Goal: Information Seeking & Learning: Learn about a topic

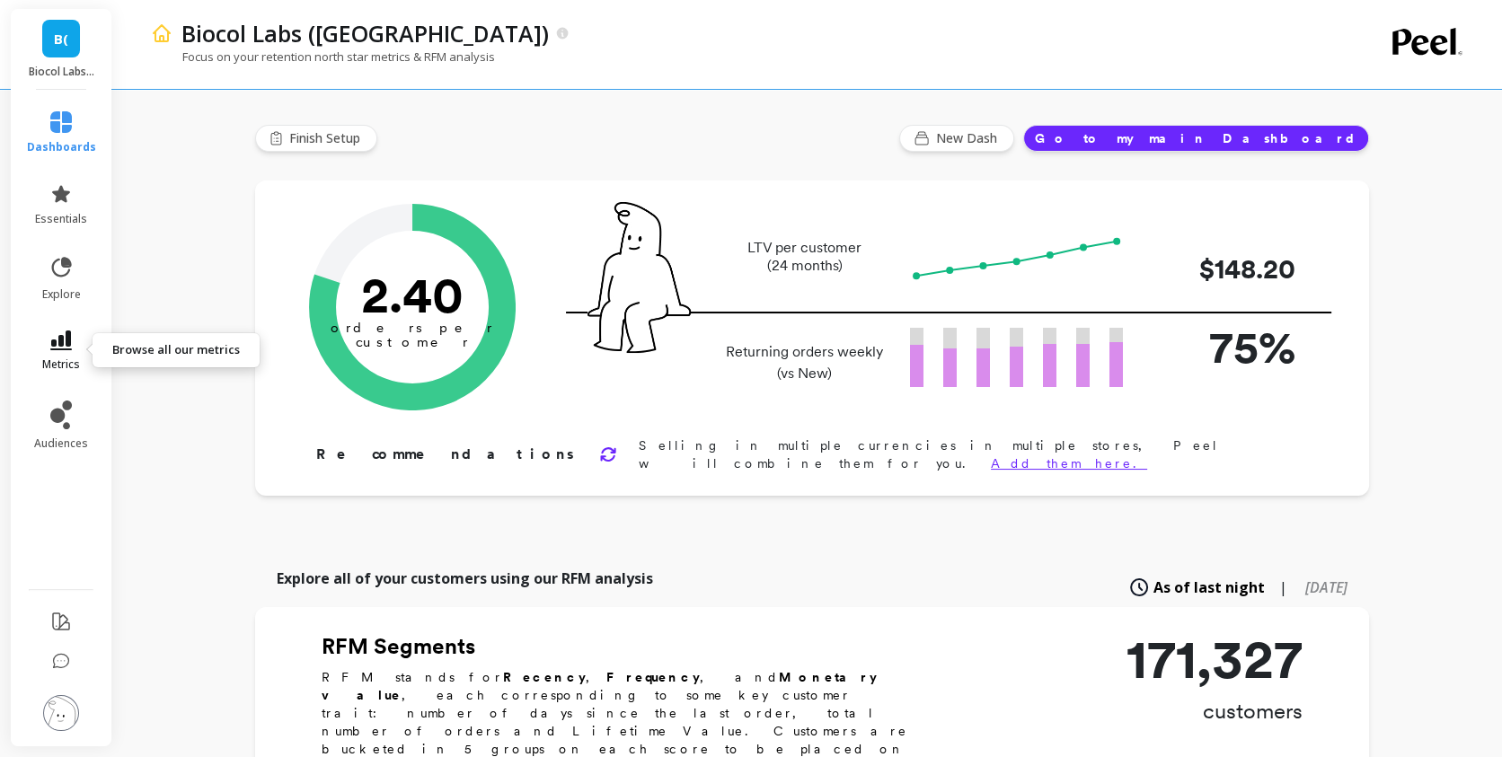
click at [69, 367] on span "metrics" at bounding box center [61, 365] width 38 height 14
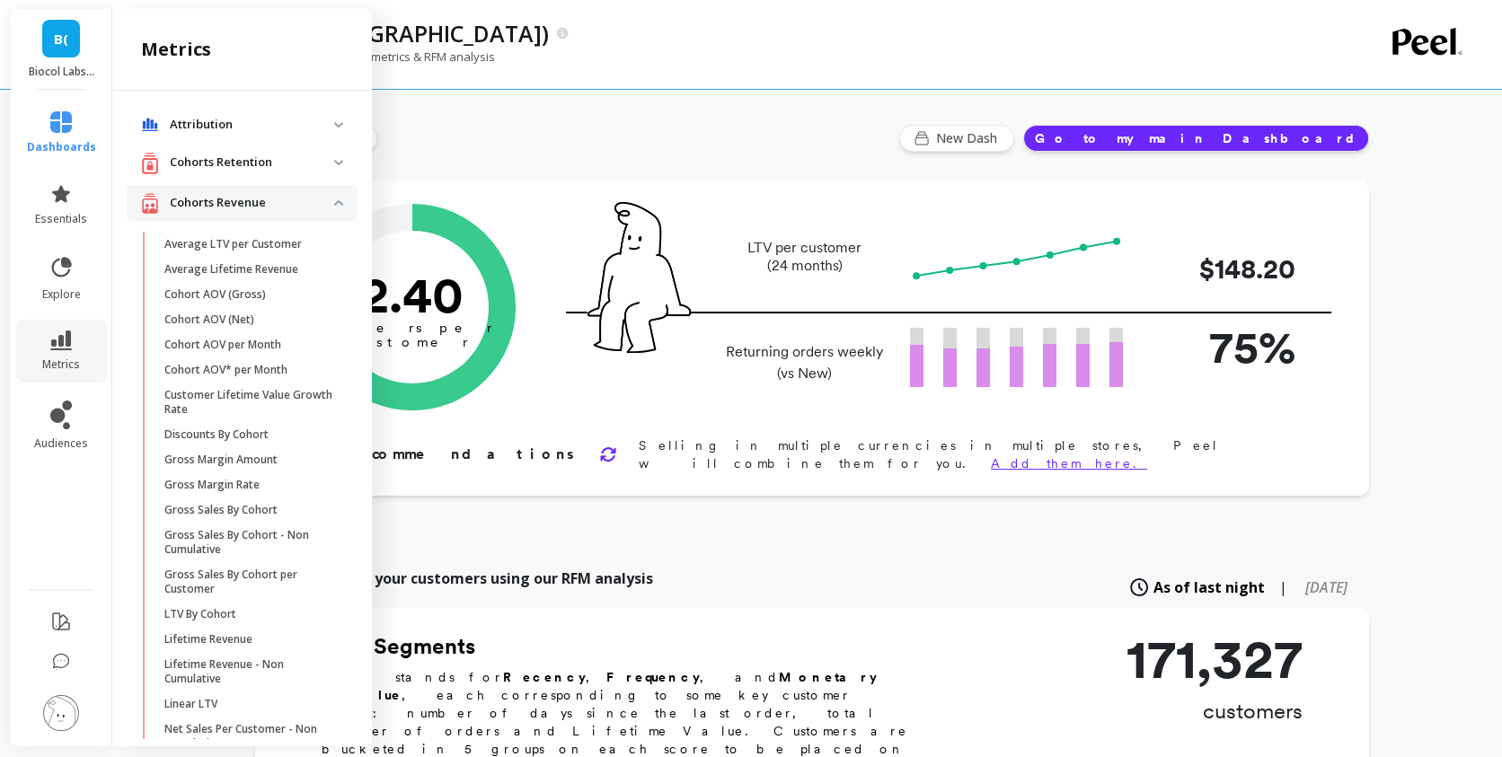
click at [284, 192] on div "Cohorts Revenue" at bounding box center [237, 203] width 193 height 22
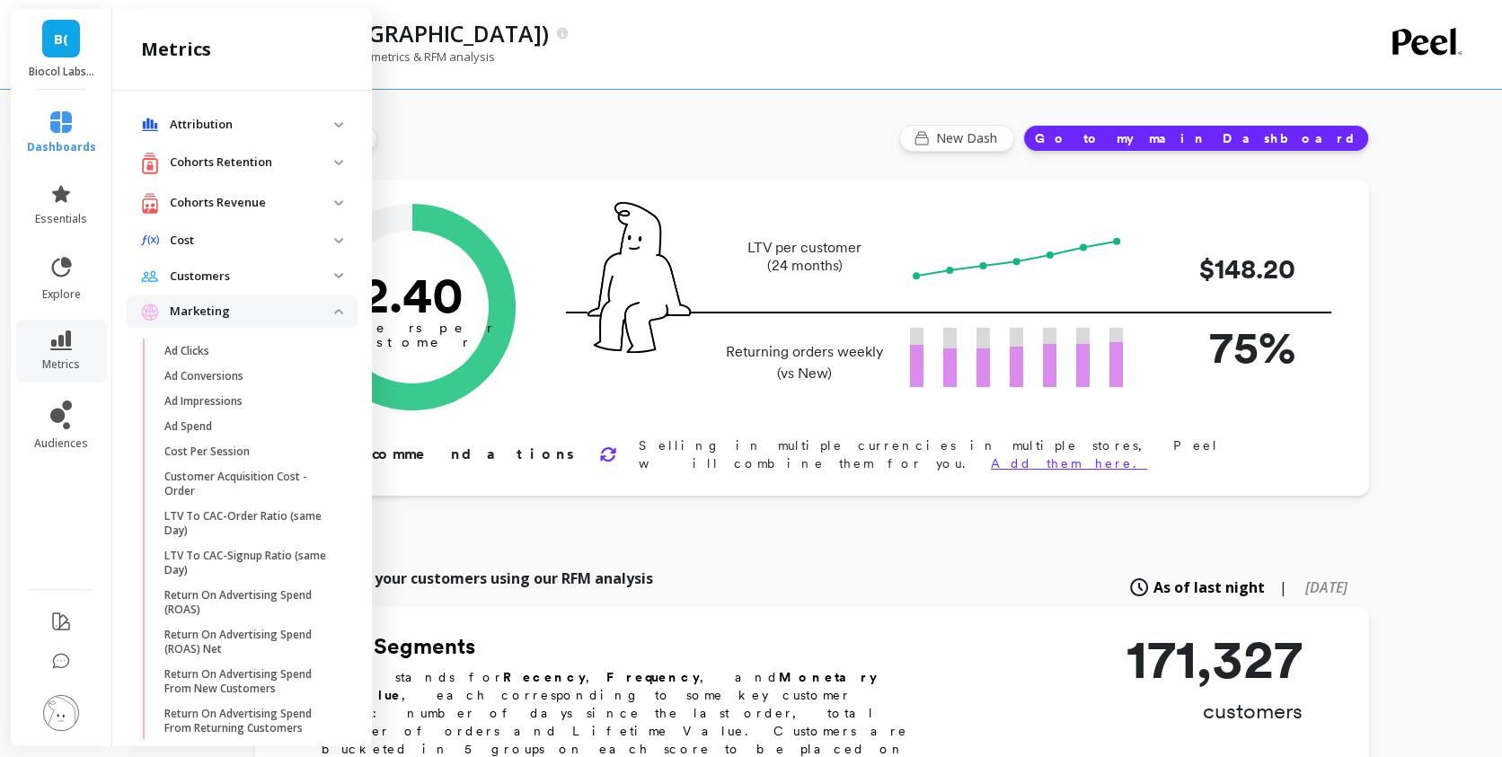
click at [287, 306] on p "Marketing" at bounding box center [252, 312] width 164 height 18
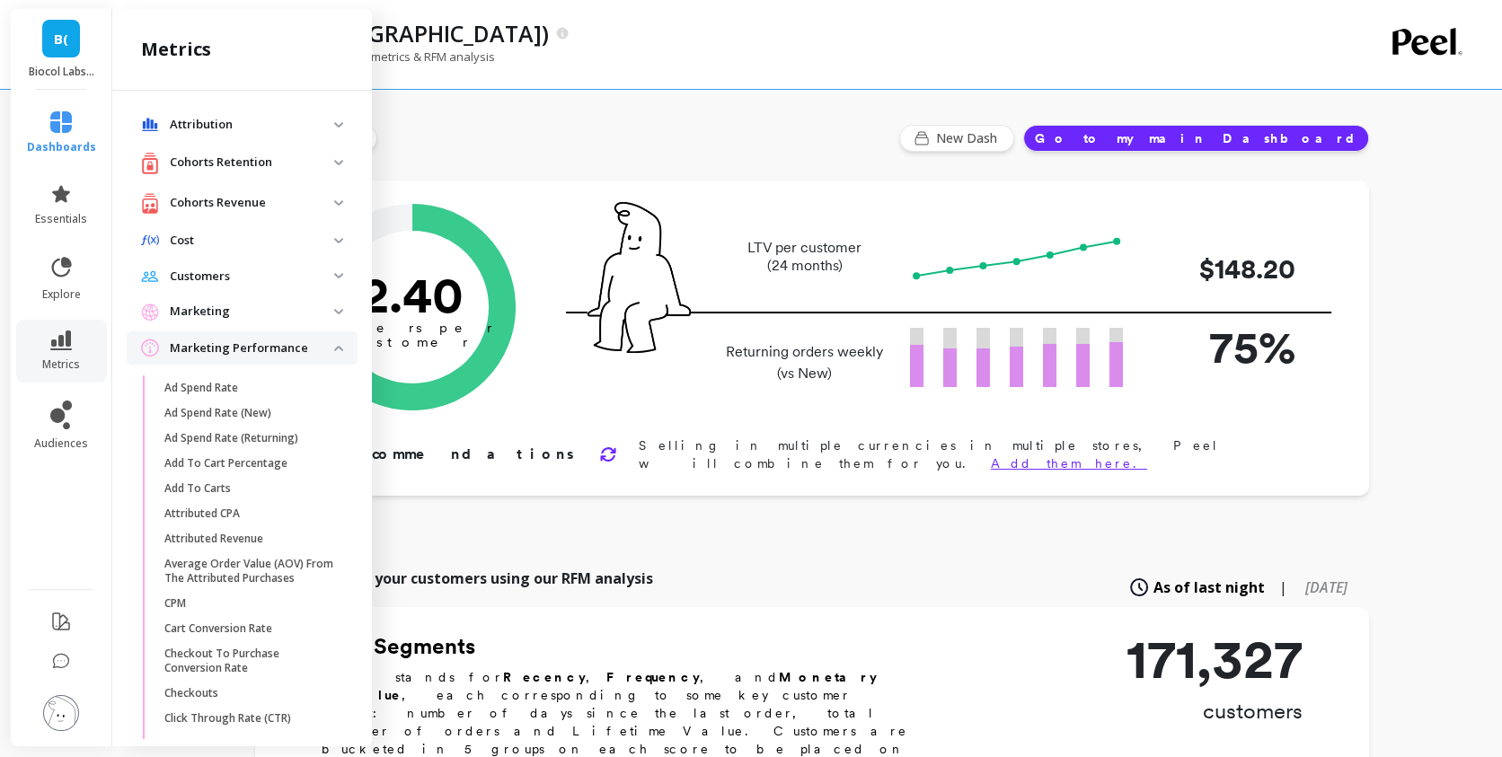
click at [252, 208] on p "Cohorts Revenue" at bounding box center [252, 203] width 164 height 18
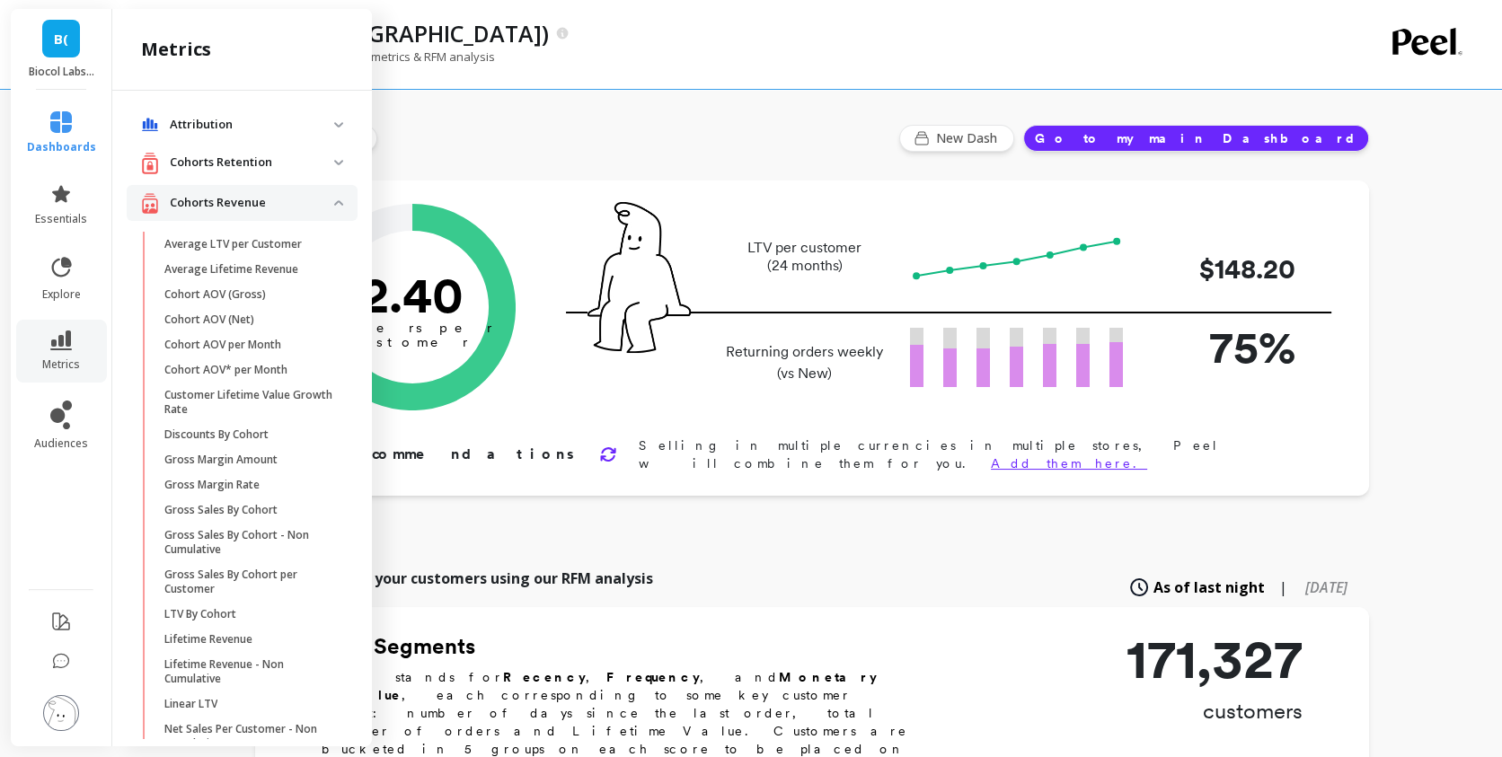
click at [270, 167] on p "Cohorts Retention" at bounding box center [252, 163] width 164 height 18
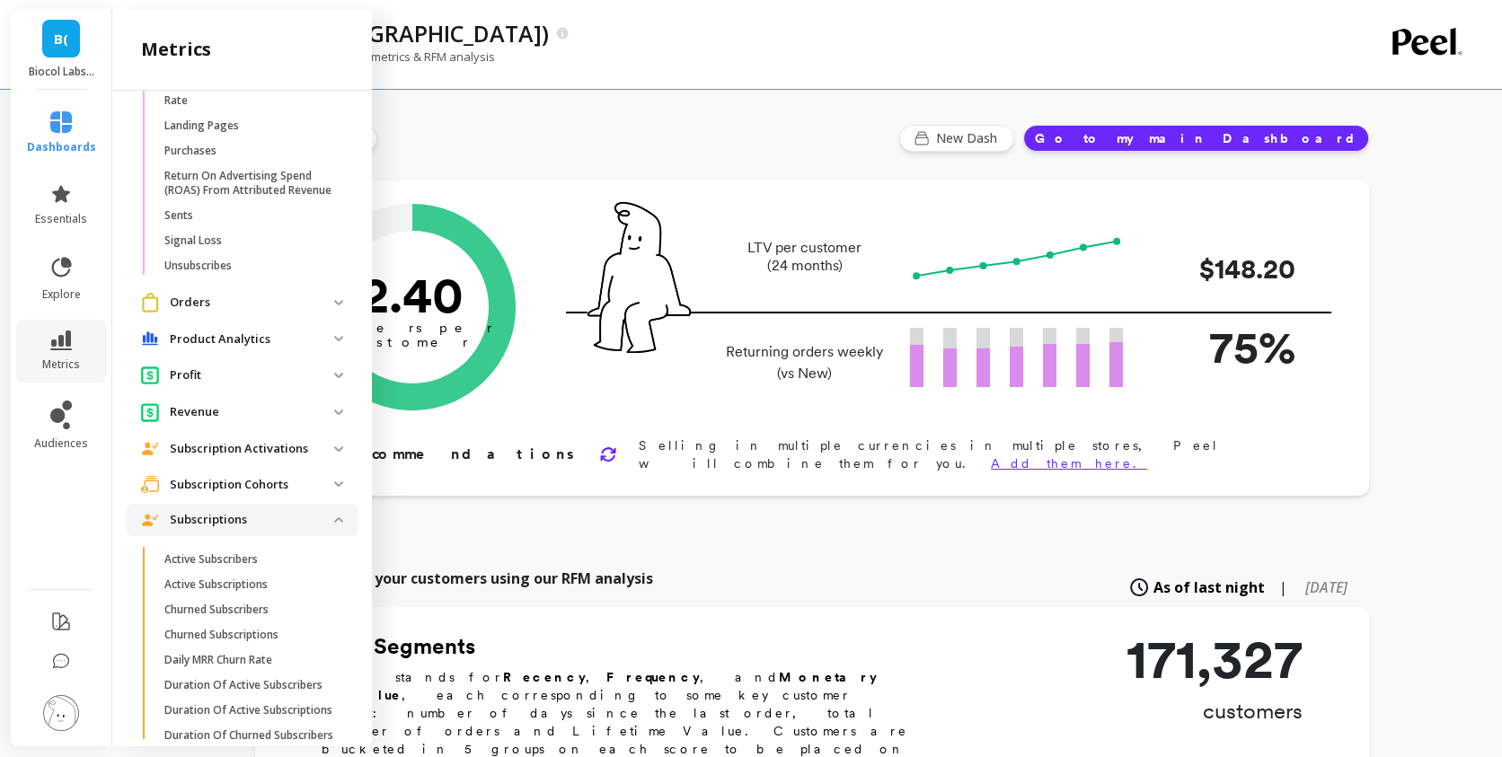
scroll to position [1666, 0]
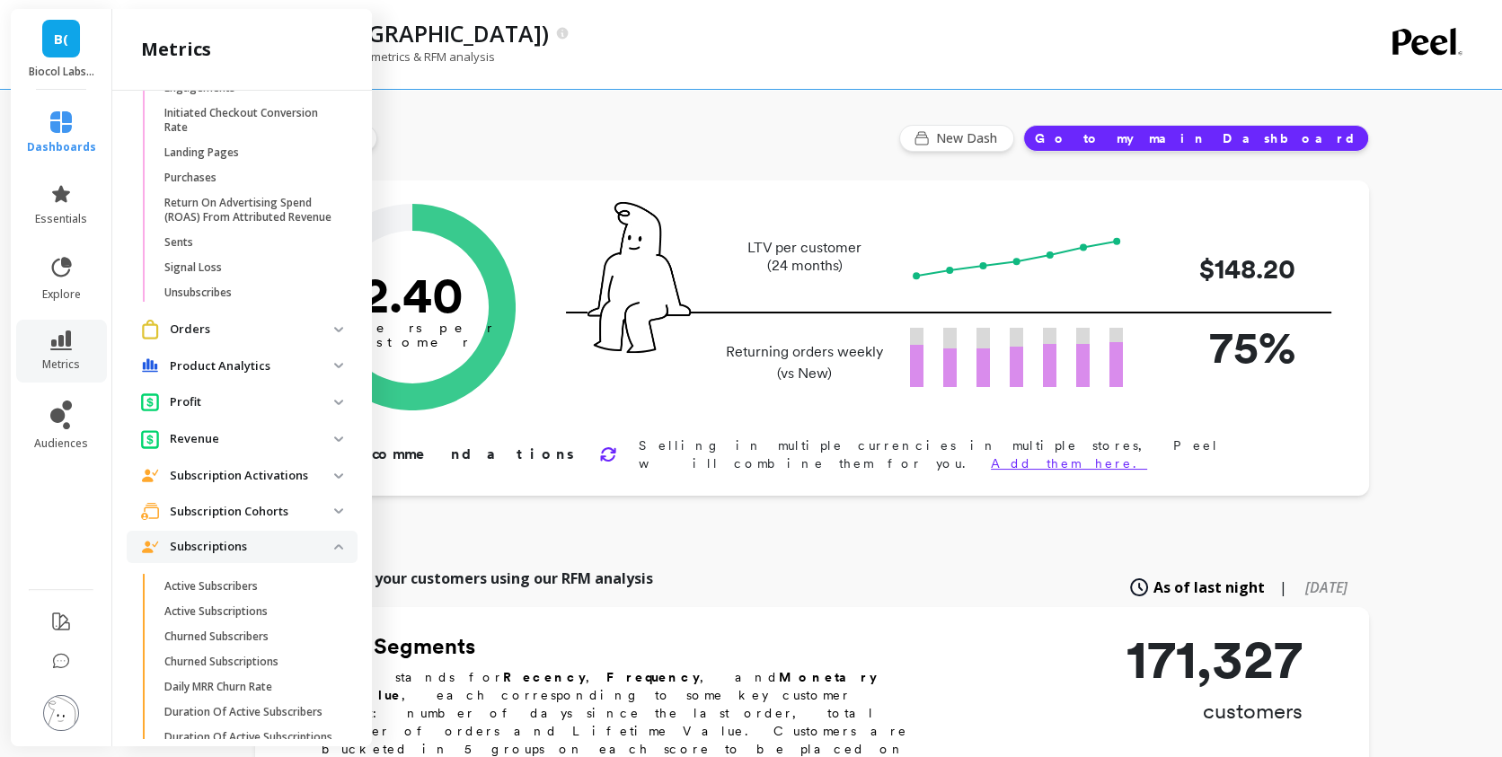
click at [234, 521] on p "Subscription Cohorts" at bounding box center [252, 512] width 164 height 18
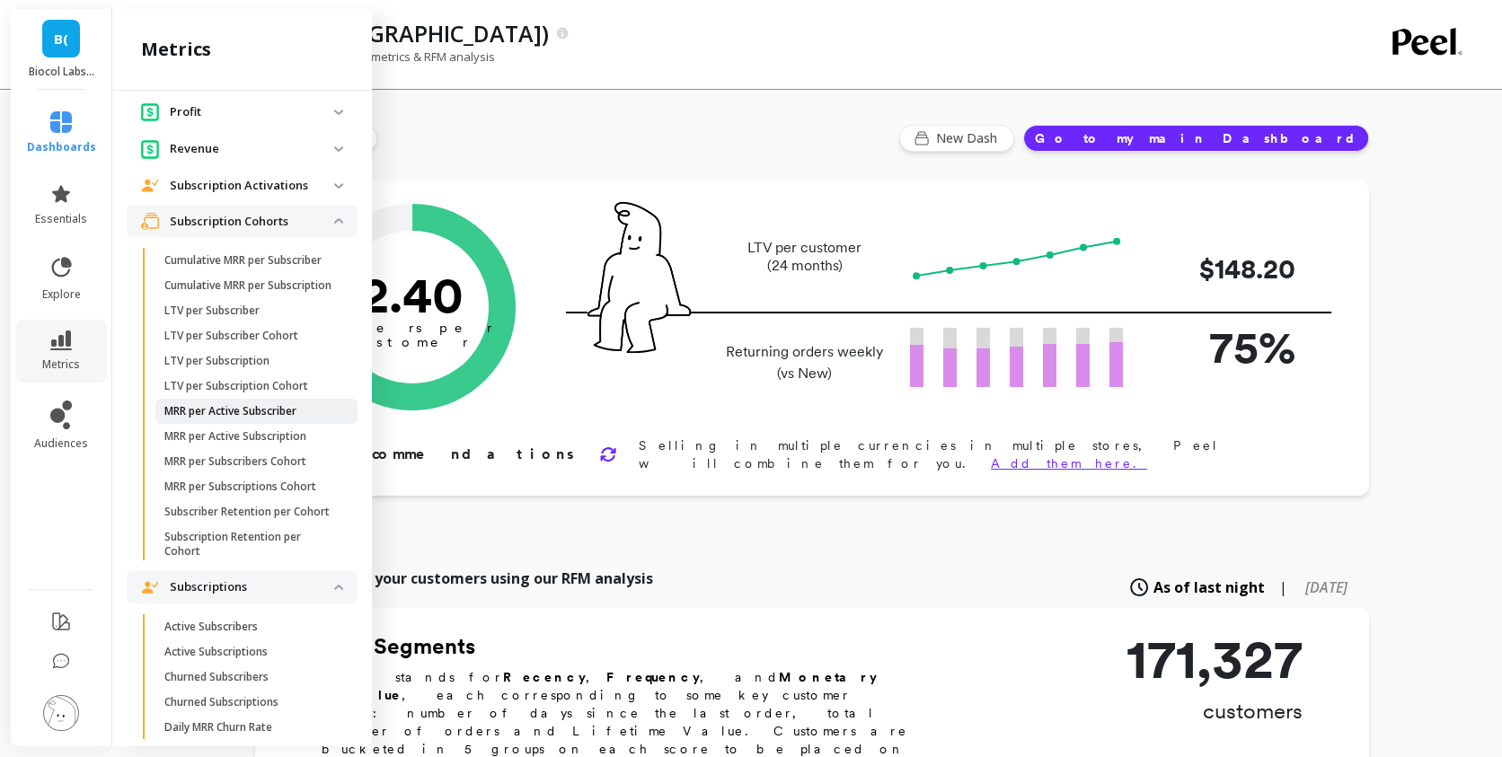
scroll to position [1959, 0]
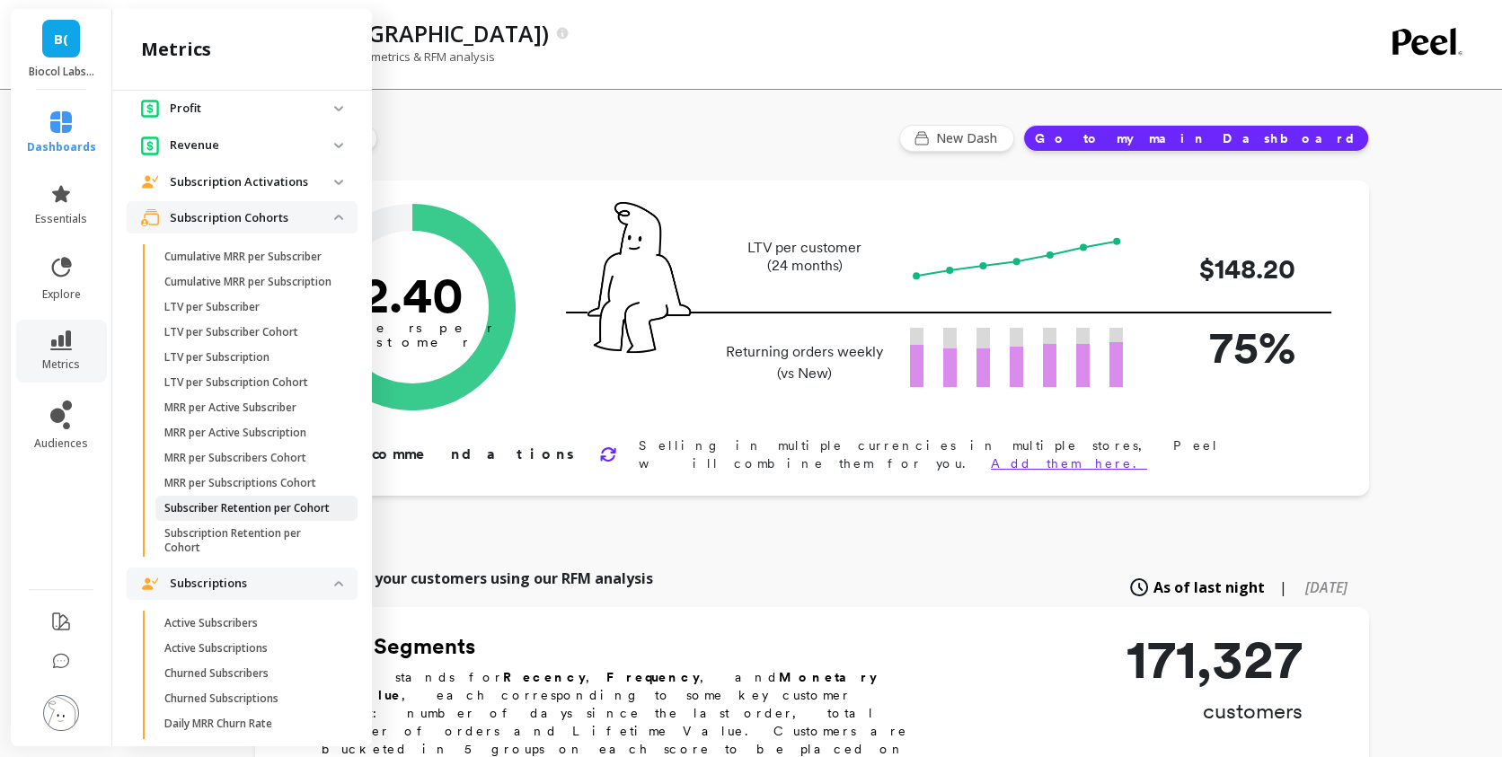
click at [264, 516] on p "Subscriber Retention per Cohort" at bounding box center [246, 508] width 165 height 14
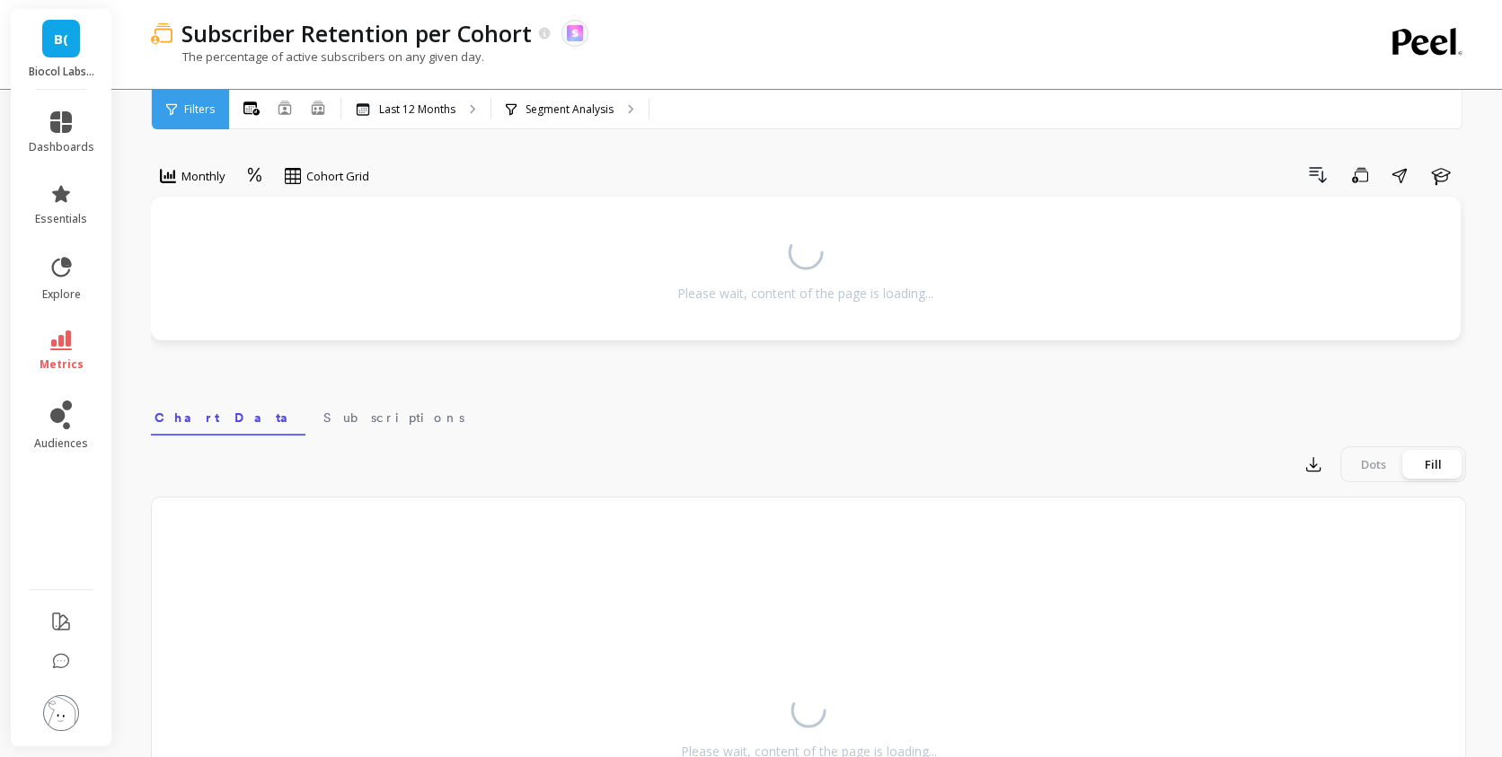
click at [559, 130] on div "Monthly Cohort Grid Drill Down Save Share Learn Please wait, content of the pag…" at bounding box center [808, 533] width 1315 height 923
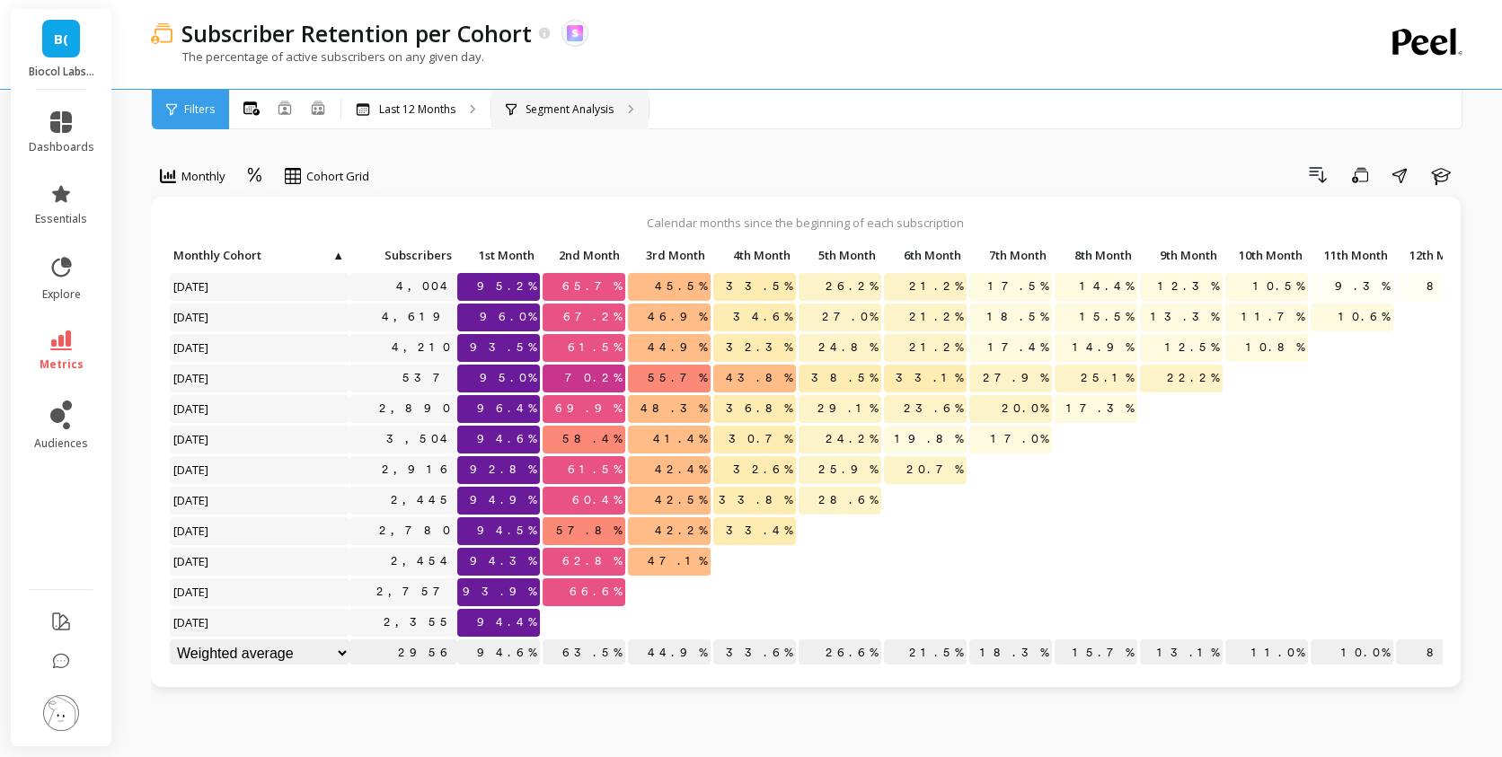
click at [562, 114] on p "Segment Analysis" at bounding box center [570, 109] width 88 height 14
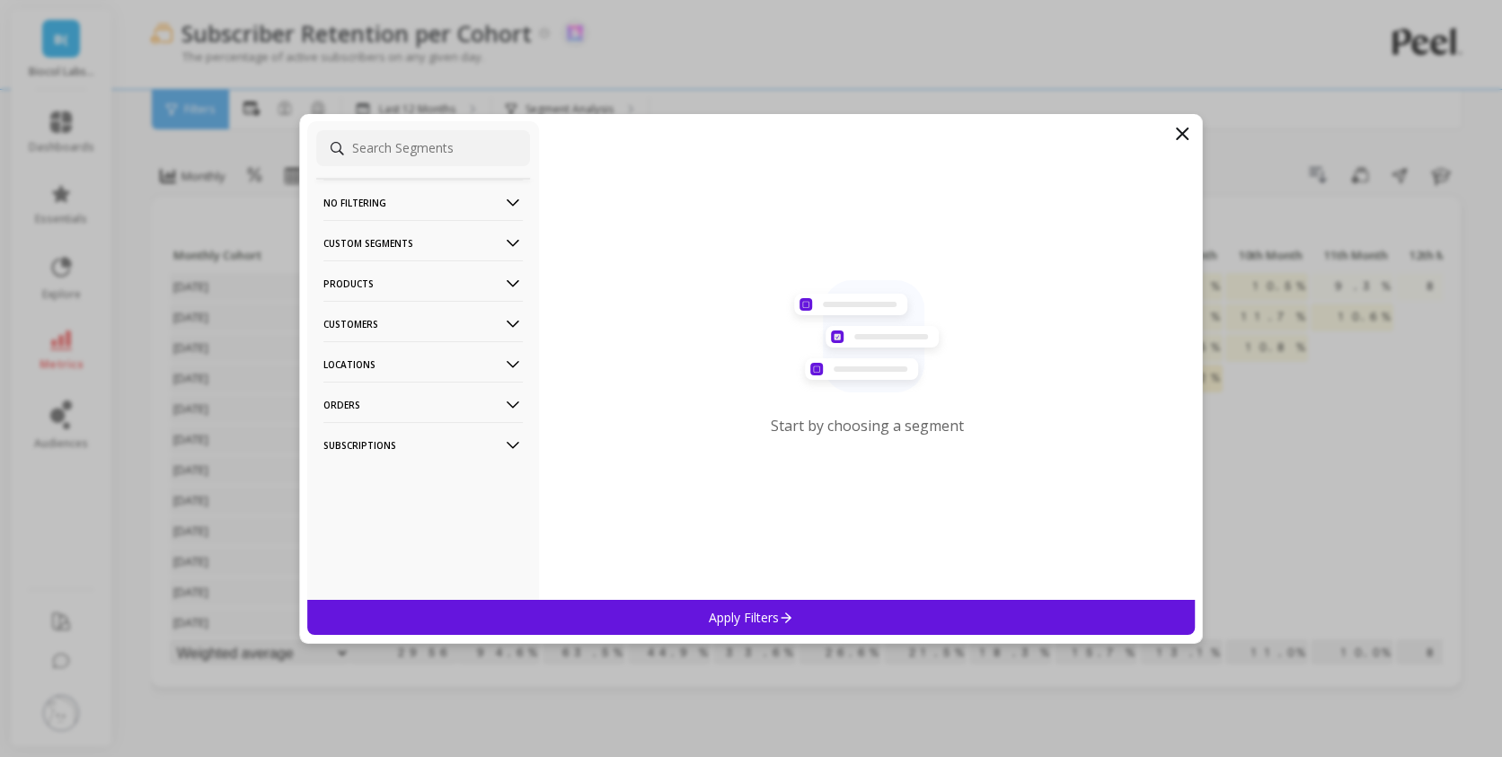
click at [383, 350] on p "Locations" at bounding box center [422, 364] width 199 height 46
click at [372, 285] on p "Products" at bounding box center [422, 284] width 199 height 46
click at [368, 341] on p "Products" at bounding box center [350, 349] width 49 height 16
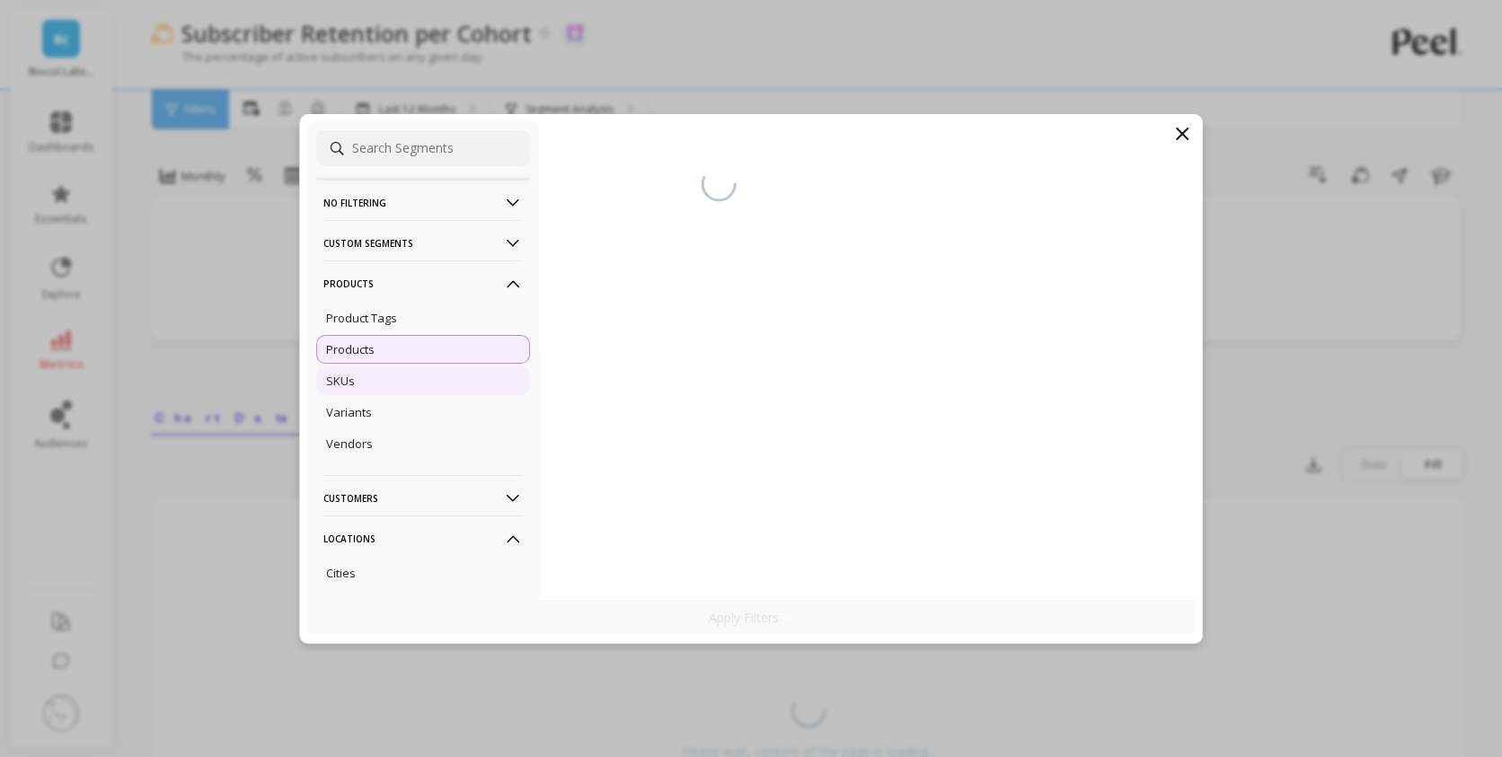
click at [355, 368] on div "SKUs" at bounding box center [423, 381] width 214 height 29
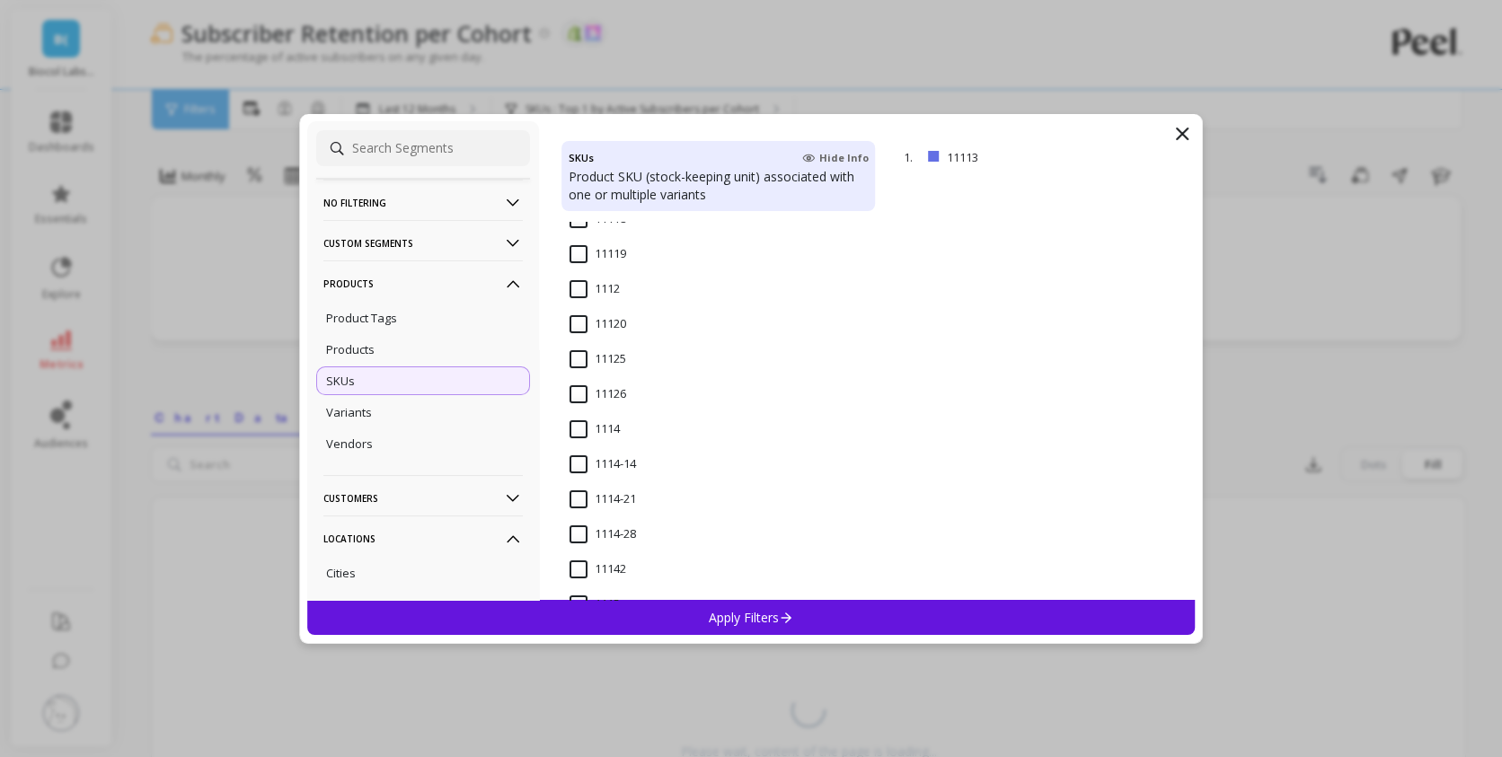
scroll to position [491, 0]
click at [381, 155] on input at bounding box center [423, 148] width 214 height 36
paste input "1112"
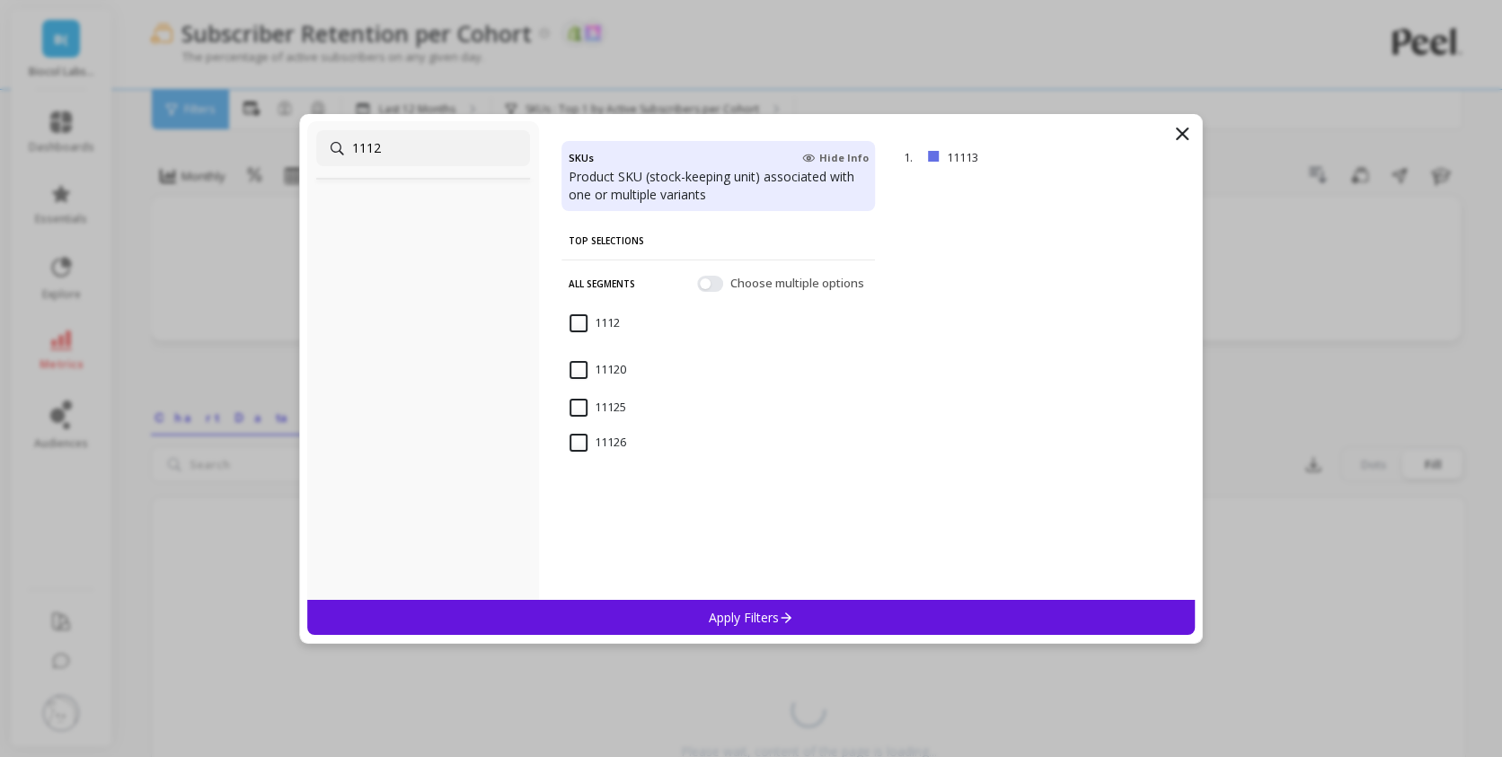
type input "1112"
click at [593, 323] on input "1112" at bounding box center [595, 323] width 50 height 18
click at [762, 609] on p "Apply Filters" at bounding box center [751, 617] width 85 height 17
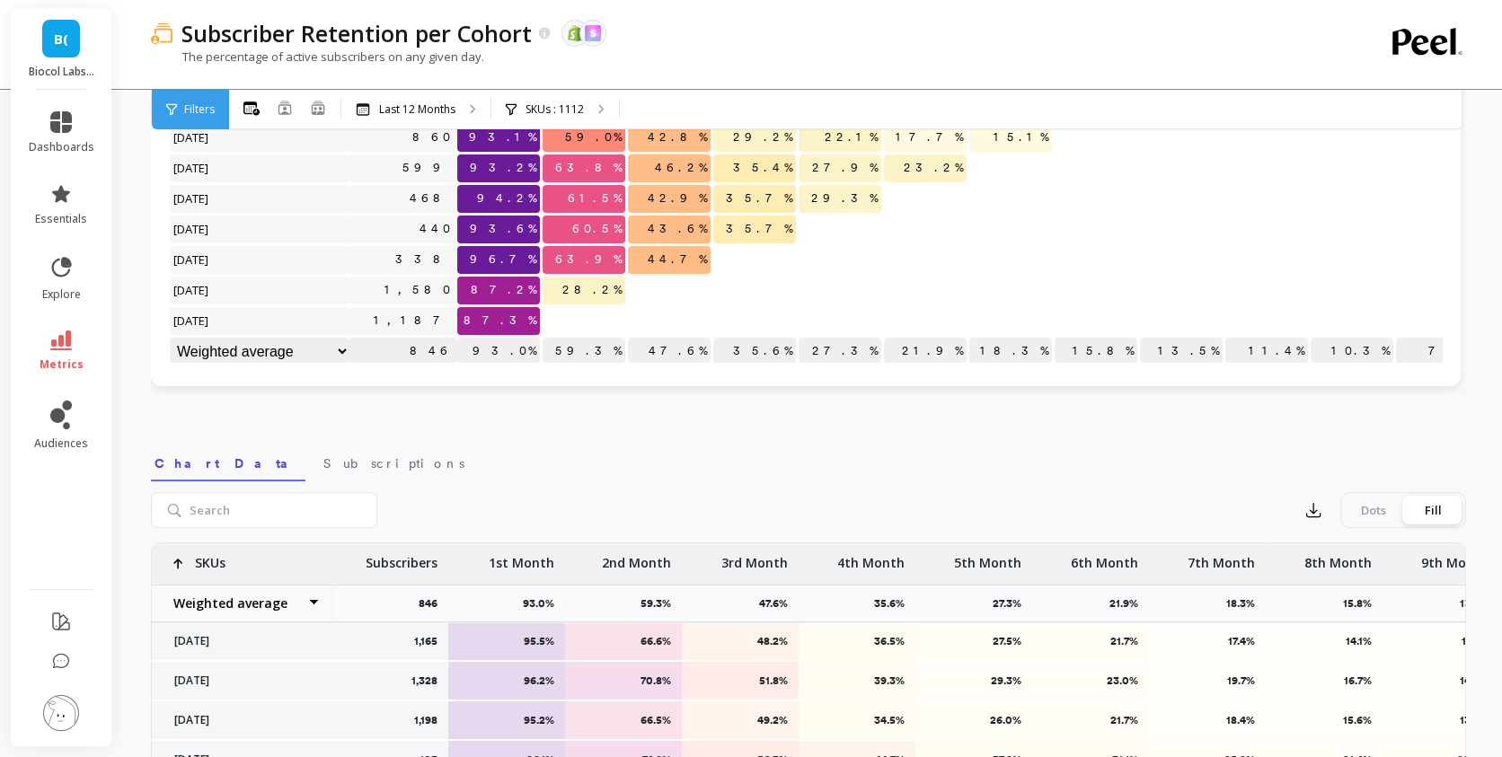
scroll to position [294, 0]
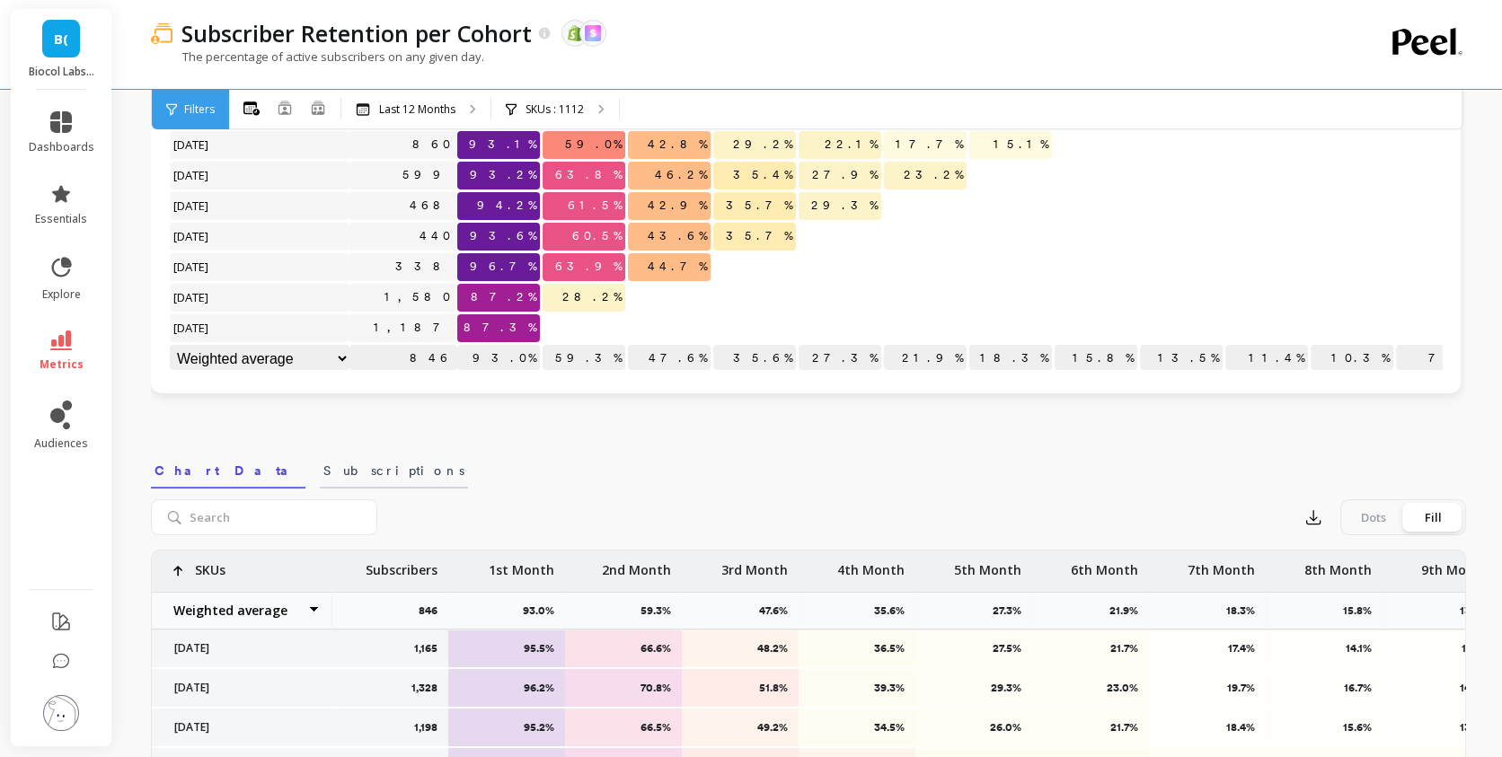
click at [323, 464] on span "Subscriptions" at bounding box center [393, 471] width 141 height 18
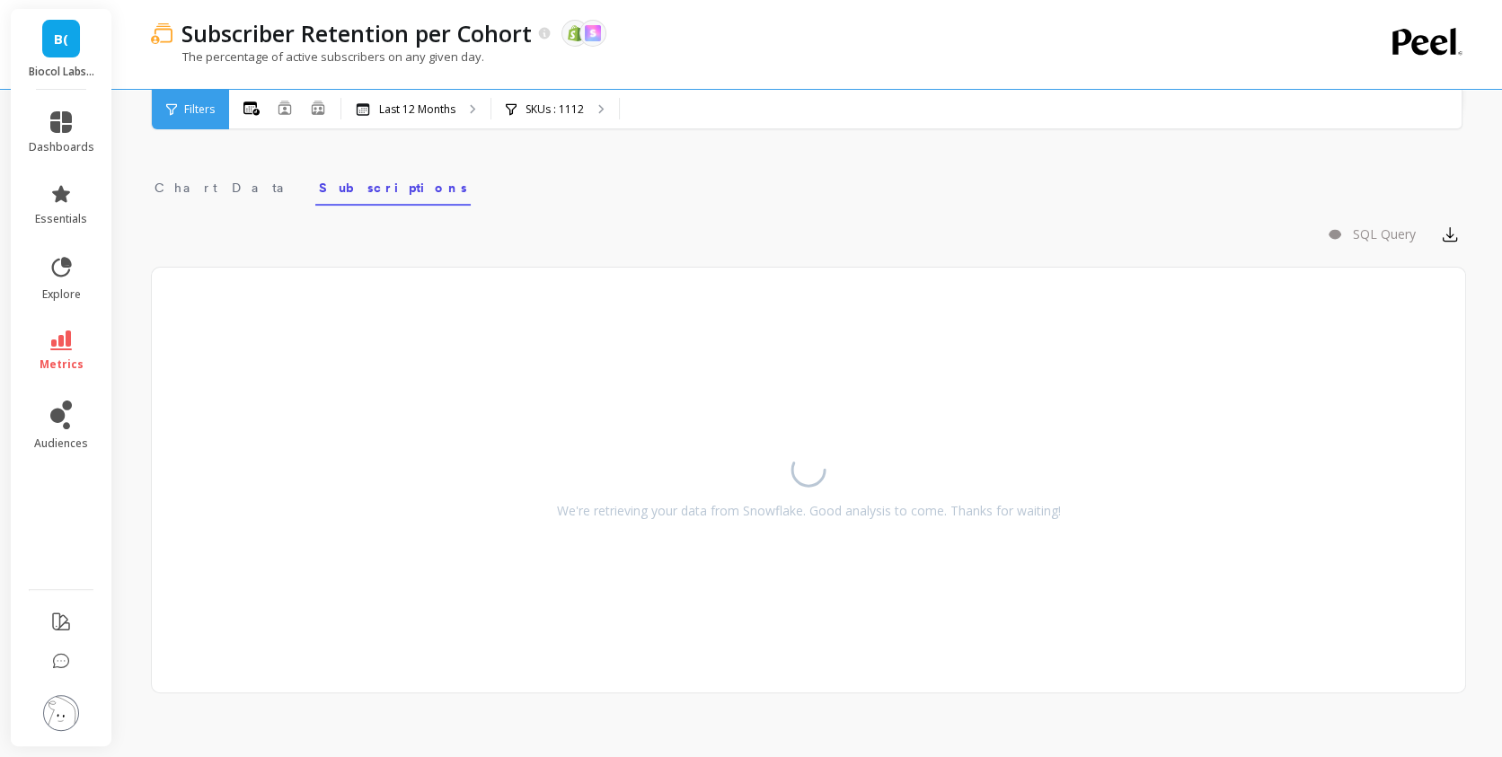
scroll to position [588, 0]
click at [587, 114] on div "SKUs : 1112" at bounding box center [555, 110] width 128 height 40
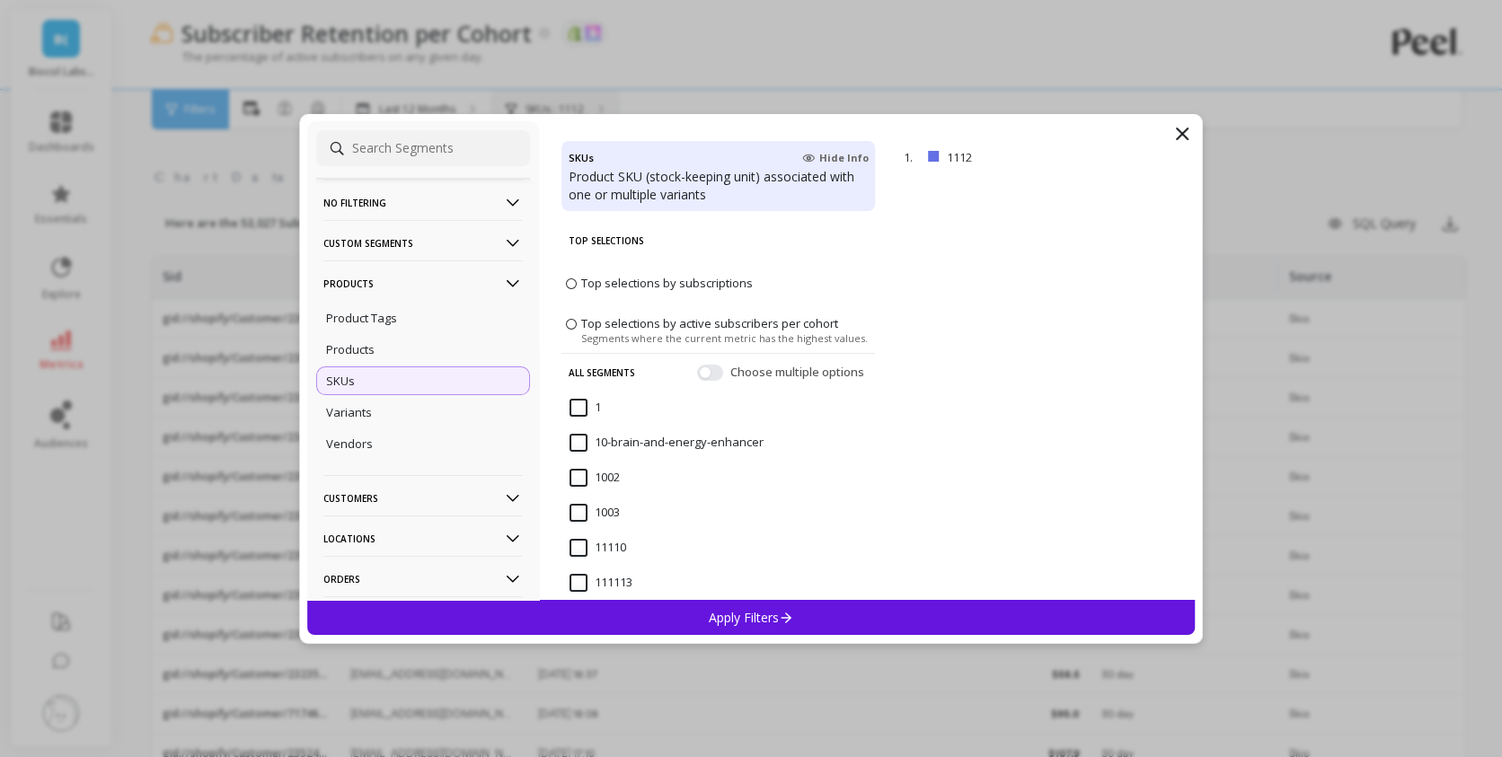
scroll to position [562, 0]
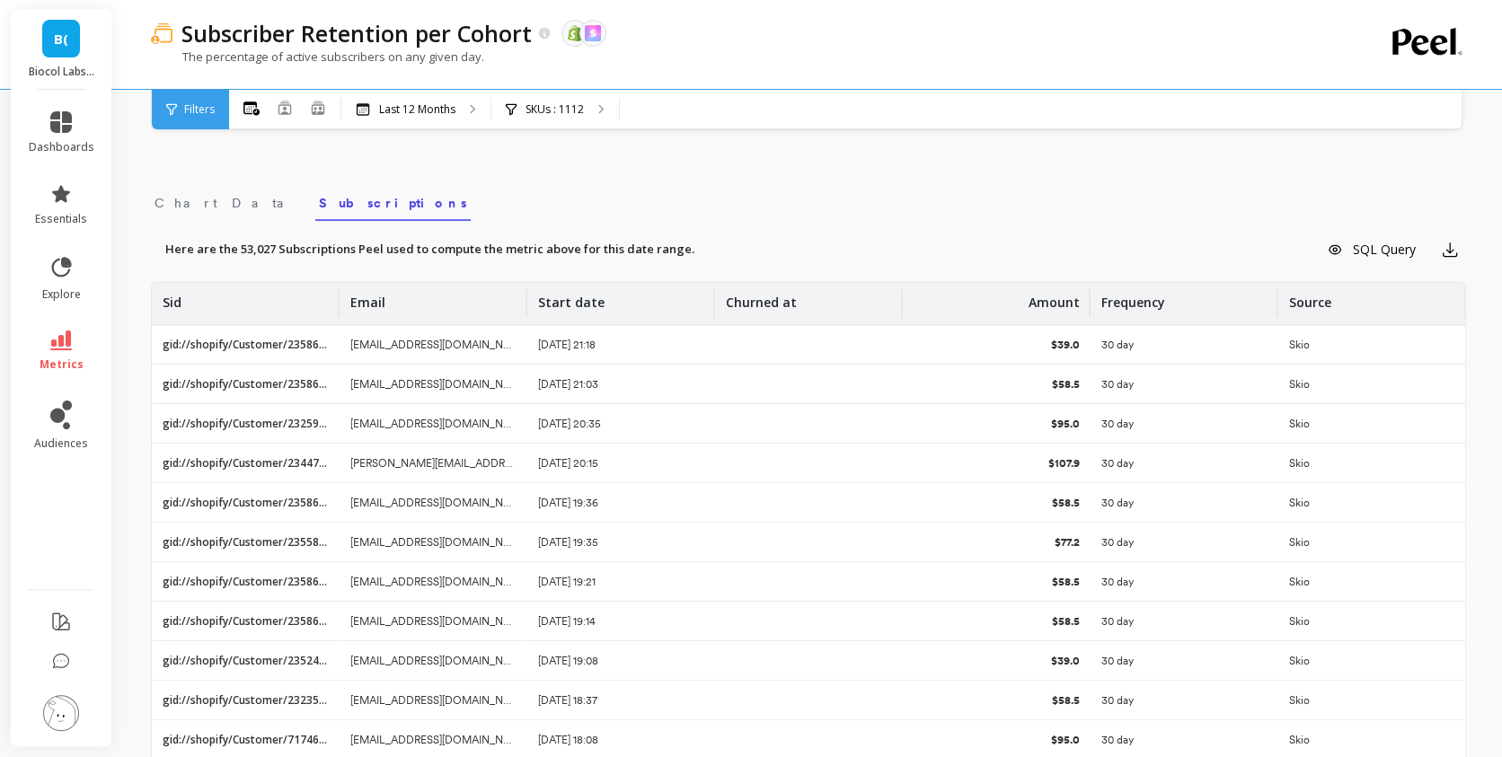
drag, startPoint x: 170, startPoint y: 292, endPoint x: 239, endPoint y: 287, distance: 69.4
click at [239, 287] on div "Sid" at bounding box center [246, 303] width 166 height 41
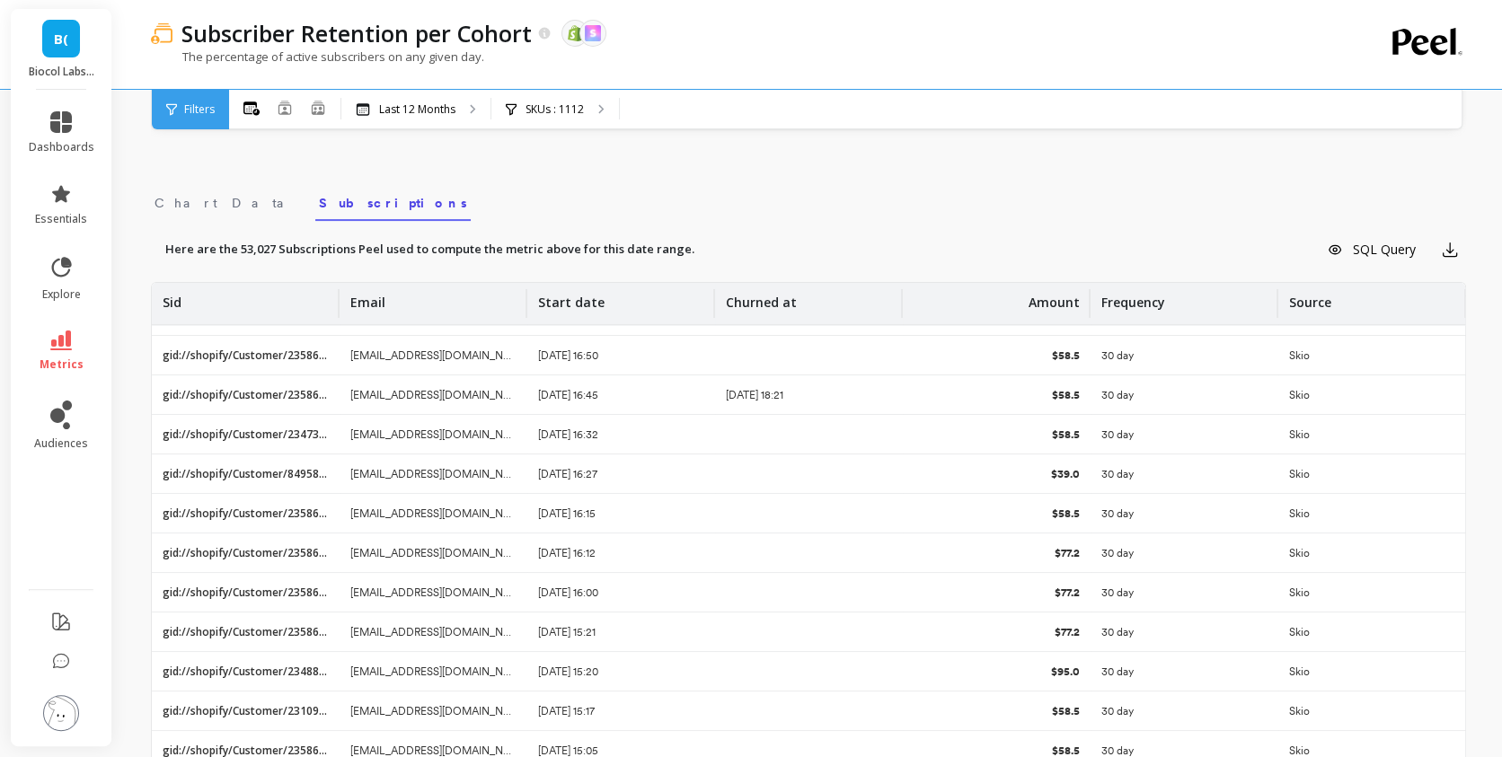
click at [822, 187] on nav "Chart Data Subscriptions" at bounding box center [808, 200] width 1315 height 41
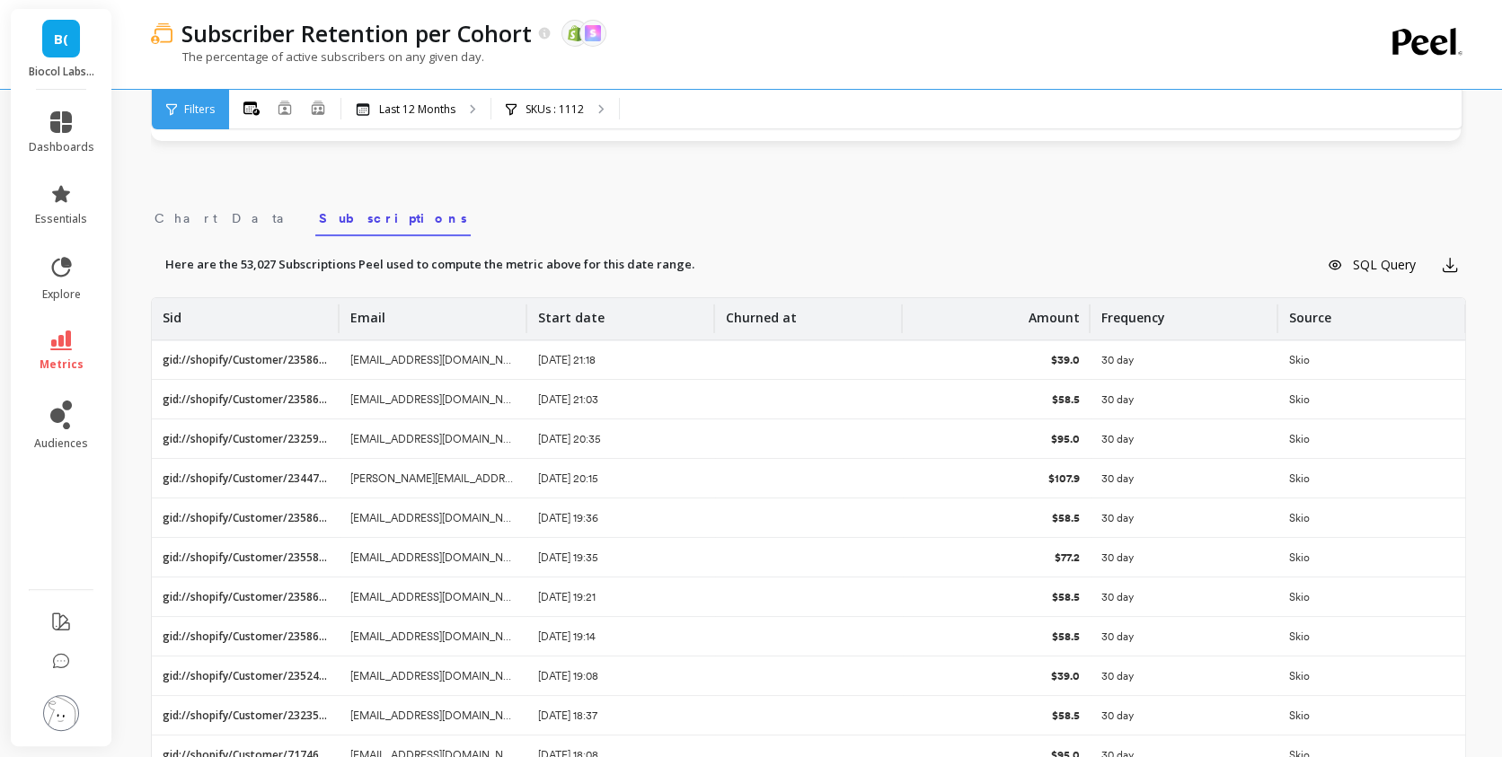
scroll to position [490, 0]
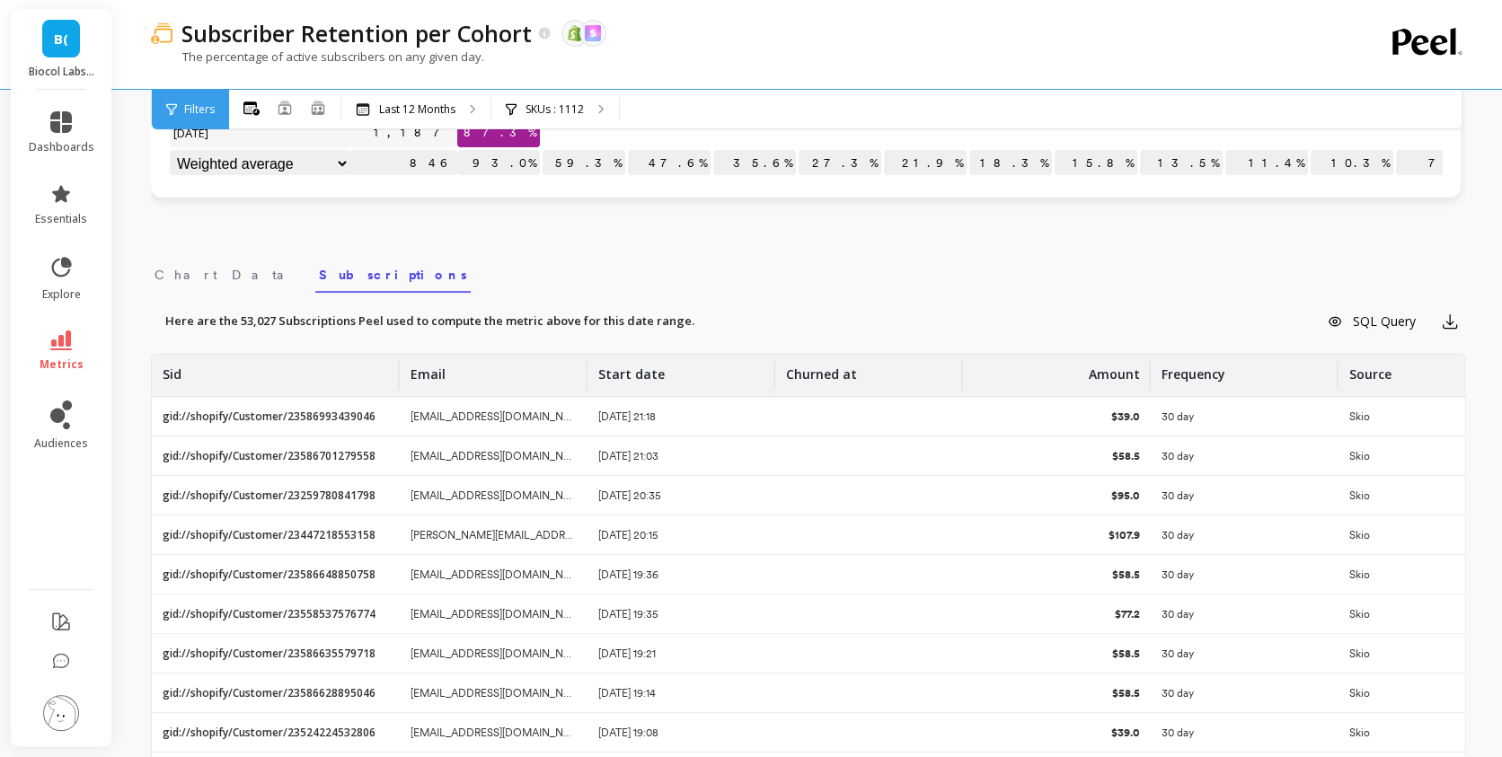
drag, startPoint x: 337, startPoint y: 371, endPoint x: 418, endPoint y: 370, distance: 80.9
click at [400, 370] on div at bounding box center [398, 375] width 4 height 29
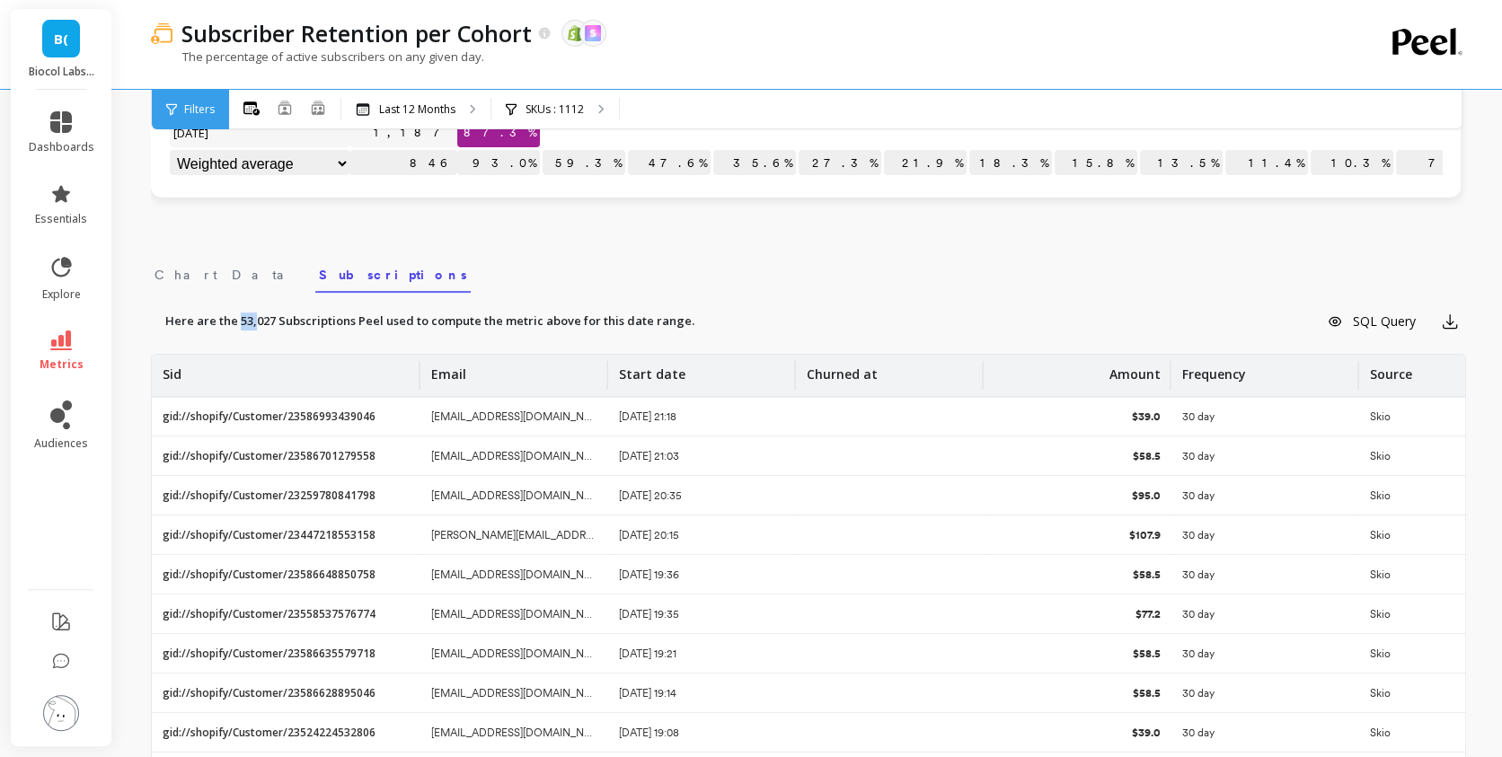
drag, startPoint x: 238, startPoint y: 318, endPoint x: 255, endPoint y: 318, distance: 17.1
click at [255, 318] on label "Here are the 53,027 Subscriptions Peel used to compute the metric above for thi…" at bounding box center [429, 322] width 529 height 18
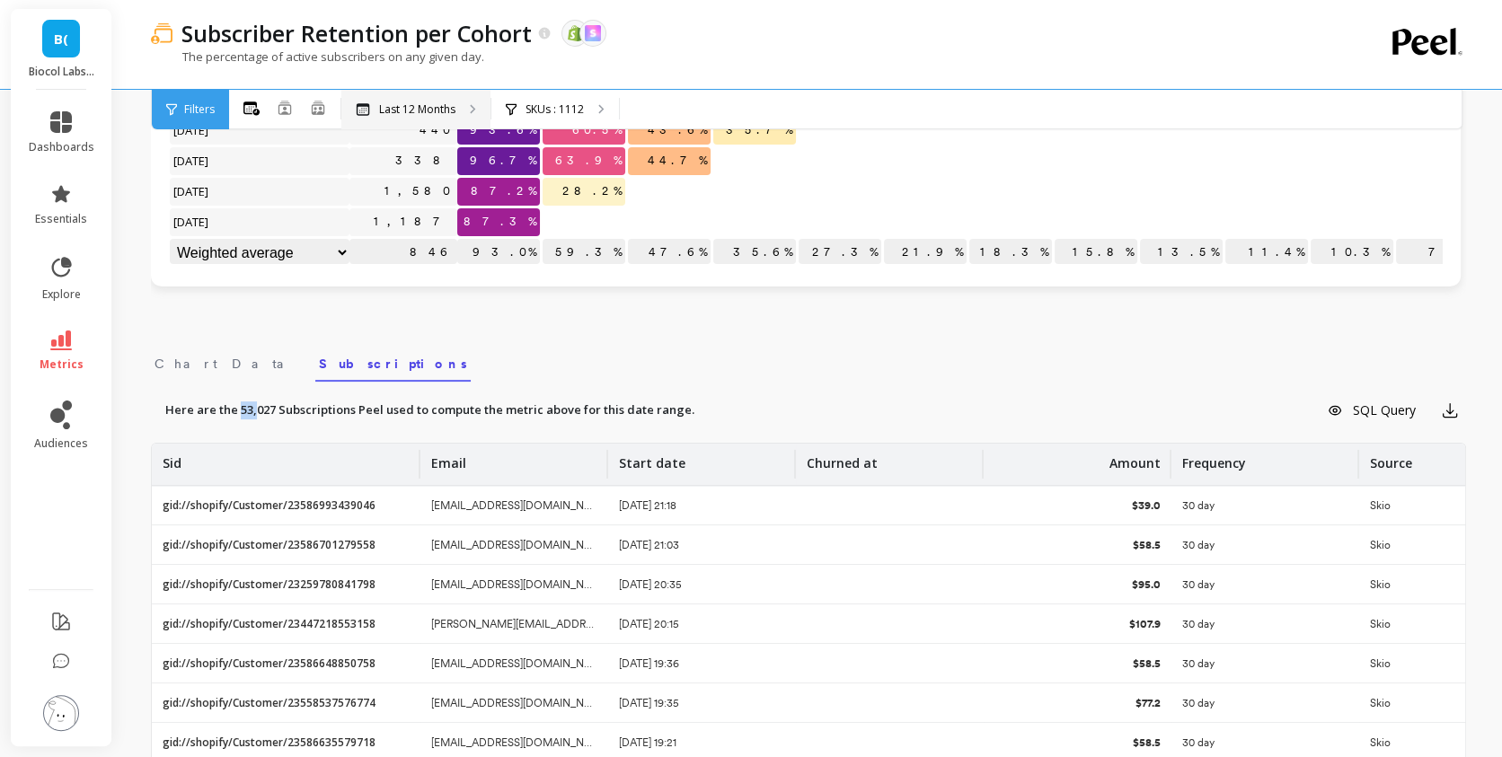
scroll to position [196, 0]
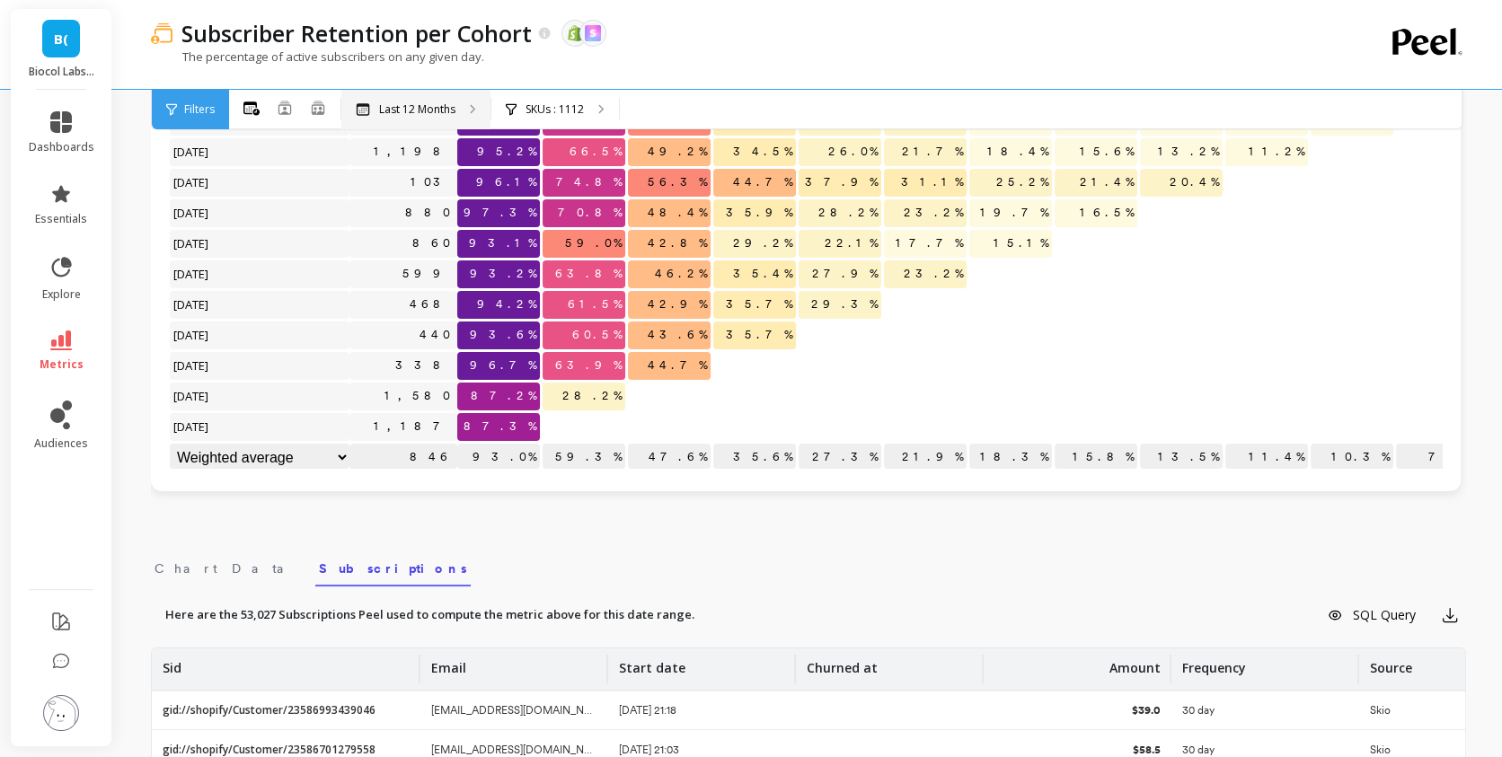
click at [408, 109] on p "Last 12 Months" at bounding box center [417, 109] width 76 height 14
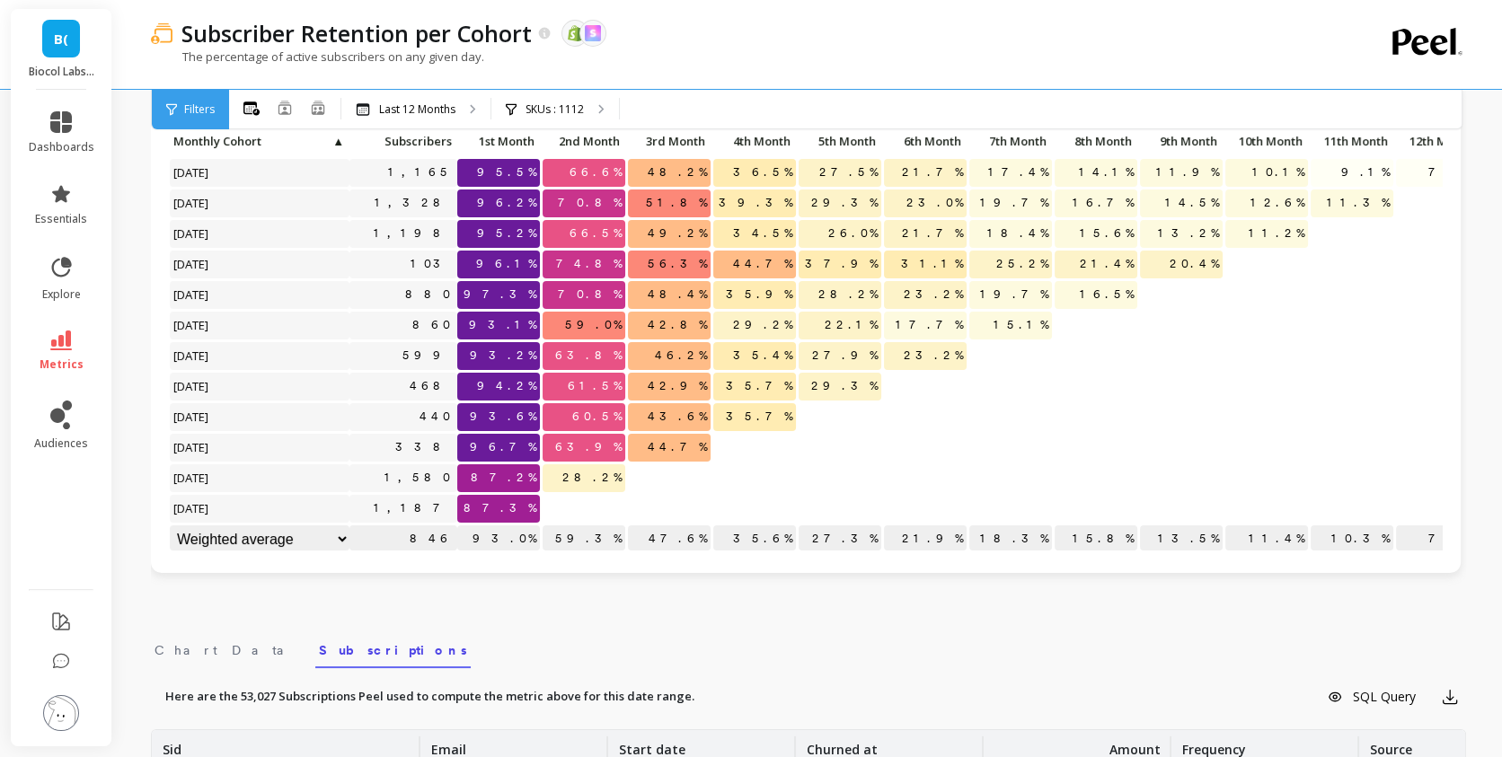
scroll to position [0, 0]
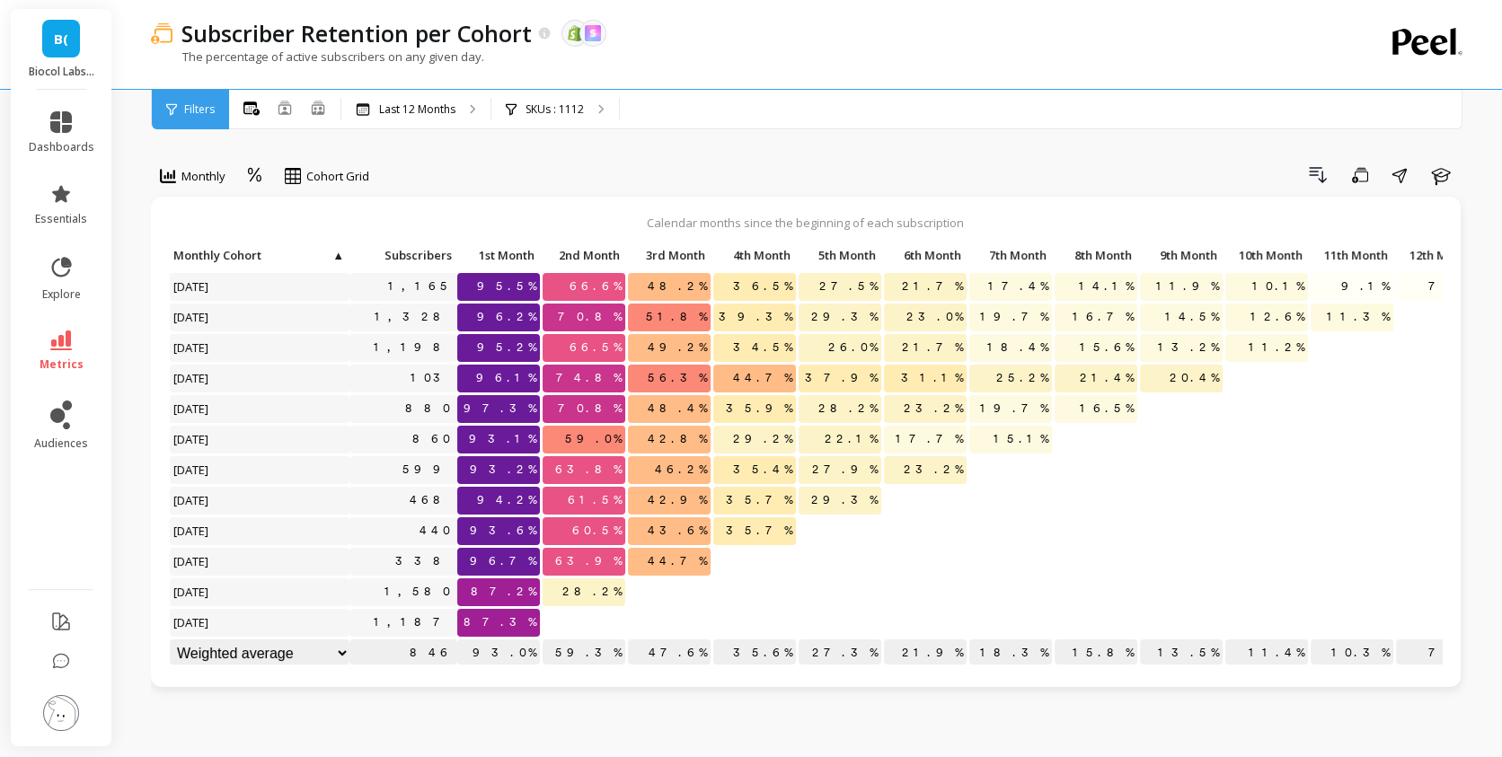
click at [196, 104] on span "Filters" at bounding box center [199, 109] width 31 height 14
click at [193, 87] on div "Subscriber Retention per Cohort The data you are viewing comes from: Shopify Sk…" at bounding box center [735, 44] width 1168 height 89
click at [185, 102] on span "Filters" at bounding box center [199, 109] width 31 height 14
click at [343, 102] on div "Last 12 Months" at bounding box center [415, 110] width 149 height 40
click at [249, 107] on icon at bounding box center [251, 108] width 16 height 13
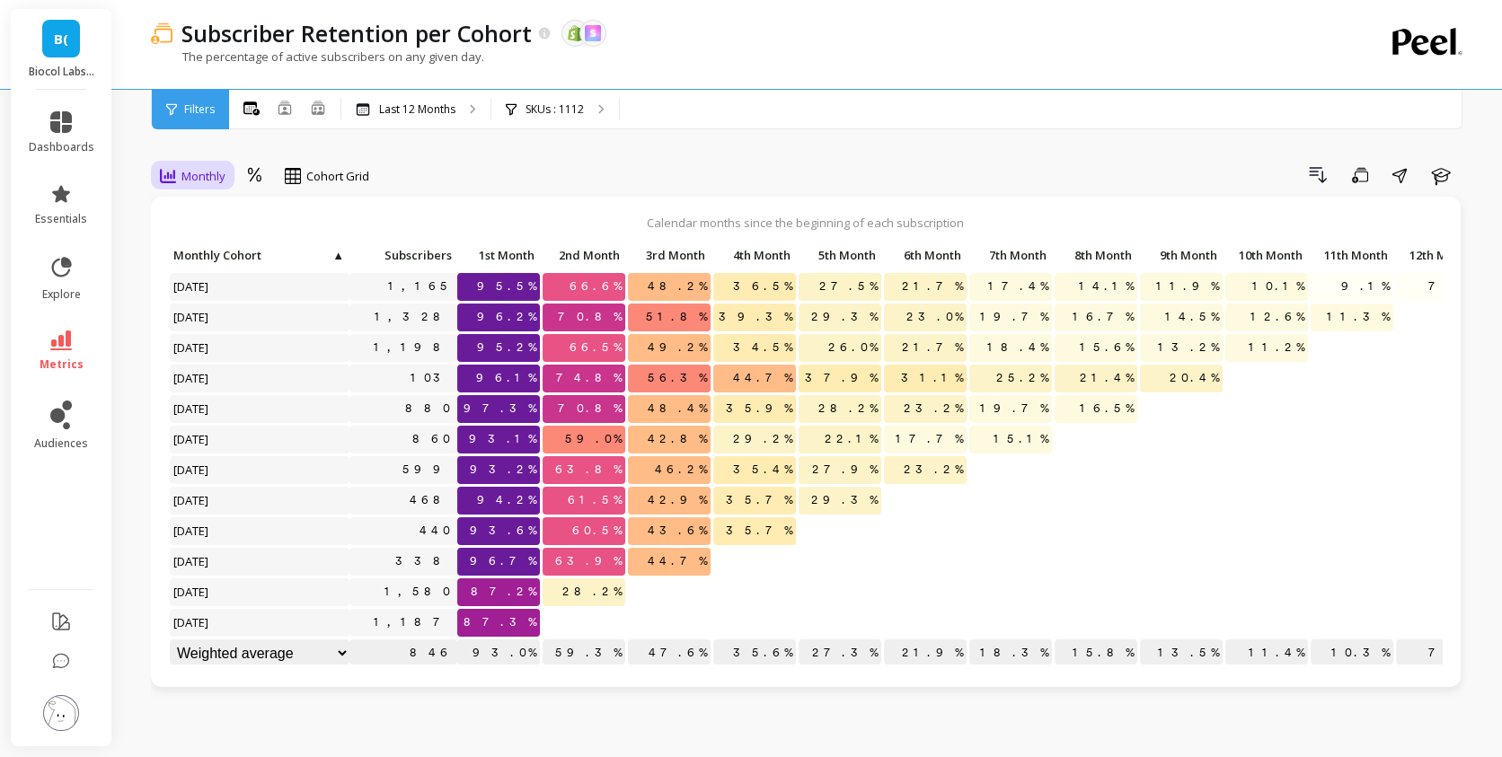
click at [221, 181] on span "Monthly" at bounding box center [203, 176] width 44 height 17
click at [513, 208] on div "Calendar months since the beginning of each subscription Click to create an aud…" at bounding box center [806, 442] width 1310 height 491
click at [214, 287] on span "[DATE]" at bounding box center [192, 286] width 44 height 27
